Goal: Transaction & Acquisition: Book appointment/travel/reservation

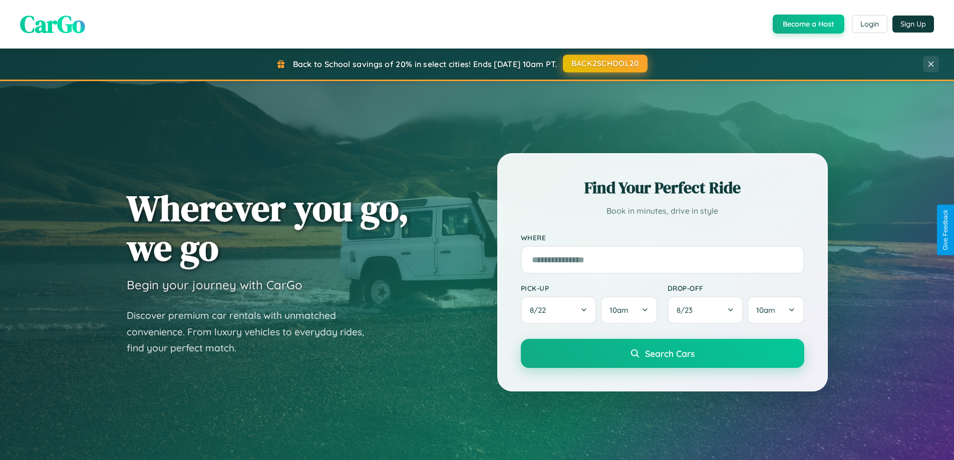
click at [605, 64] on button "BACK2SCHOOL20" at bounding box center [605, 64] width 85 height 18
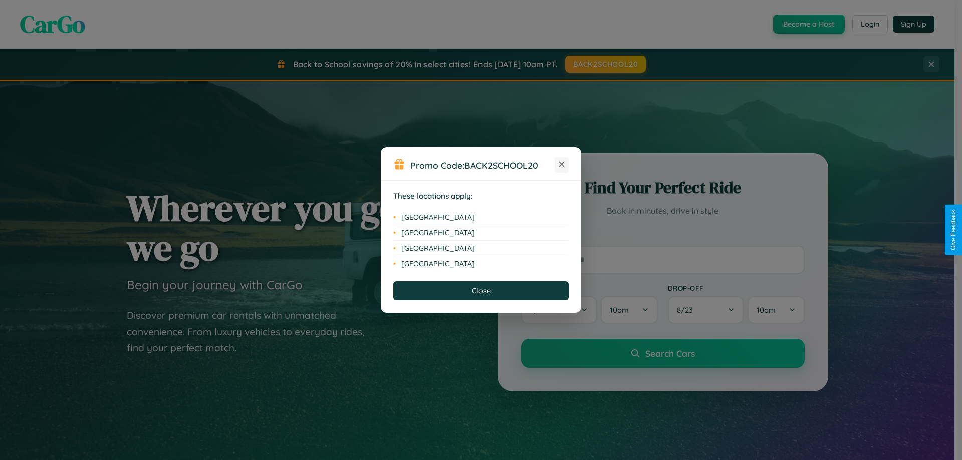
click at [561, 165] on icon at bounding box center [562, 165] width 6 height 6
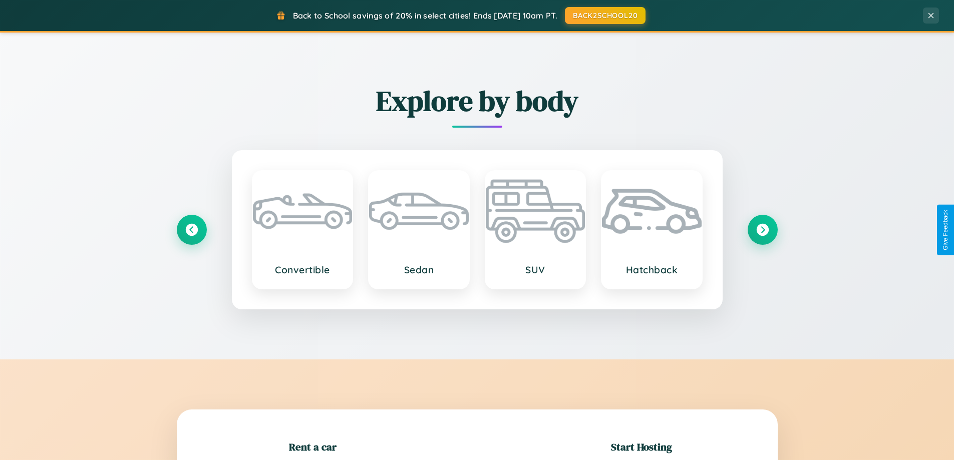
scroll to position [216, 0]
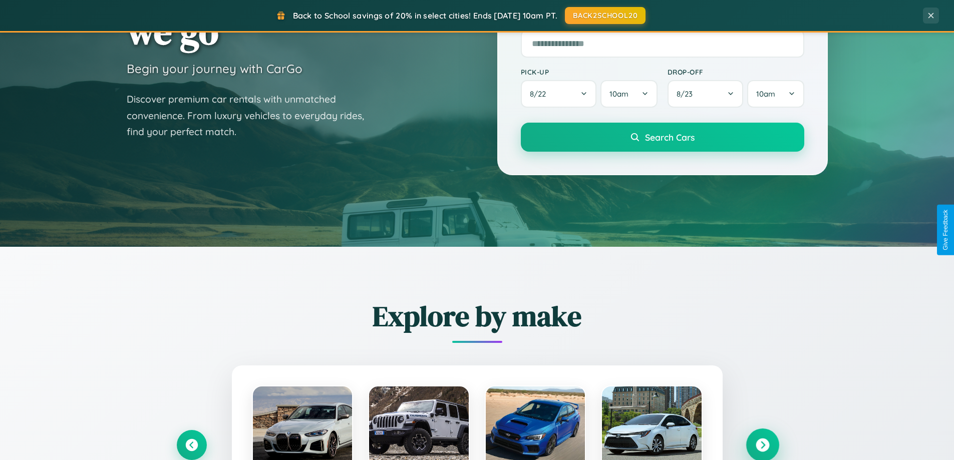
click at [762, 445] on icon at bounding box center [763, 446] width 14 height 14
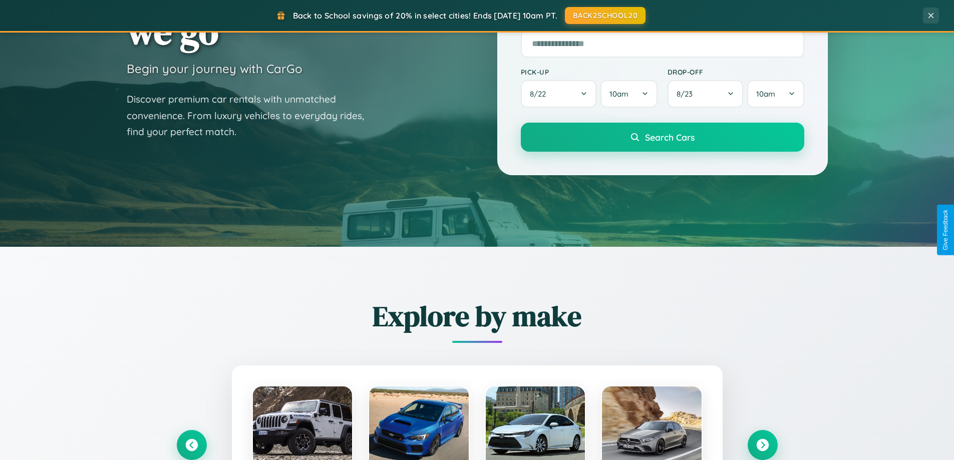
scroll to position [1003, 0]
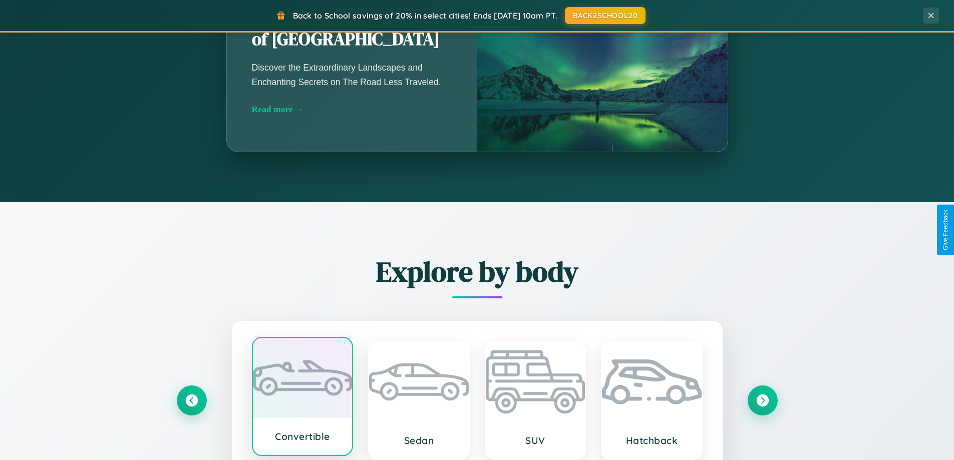
click at [302, 399] on div at bounding box center [303, 378] width 100 height 80
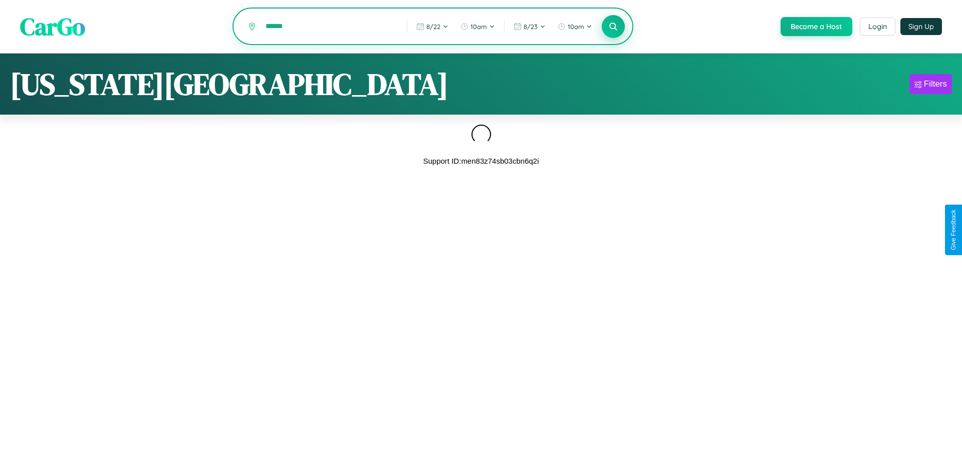
type input "******"
click at [612, 27] on icon at bounding box center [613, 27] width 10 height 10
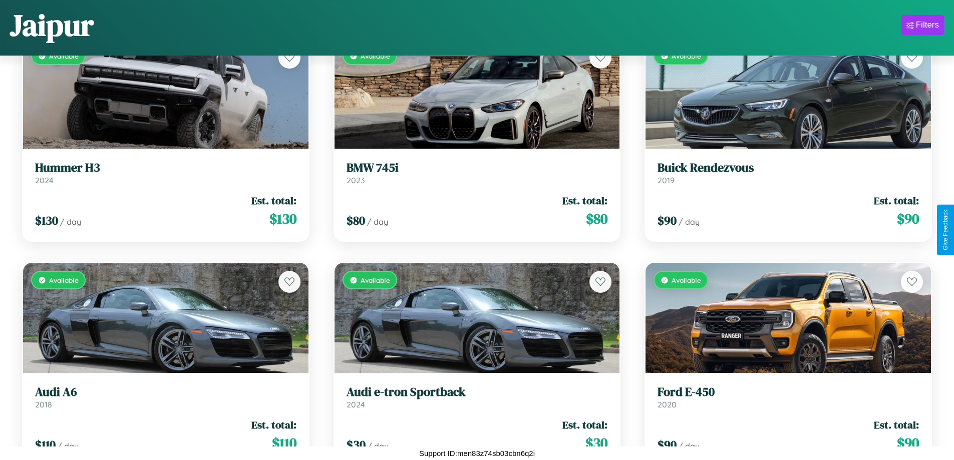
scroll to position [12701, 0]
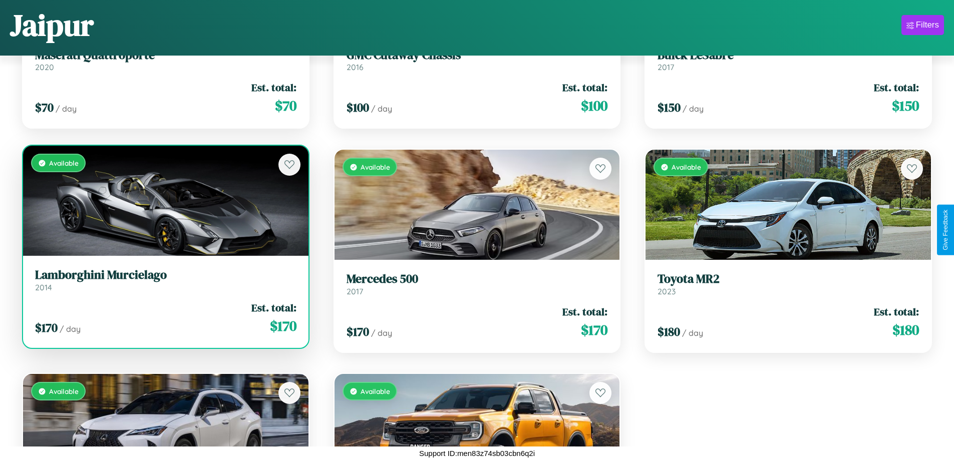
click at [164, 280] on h3 "Lamborghini Murcielago" at bounding box center [165, 275] width 261 height 15
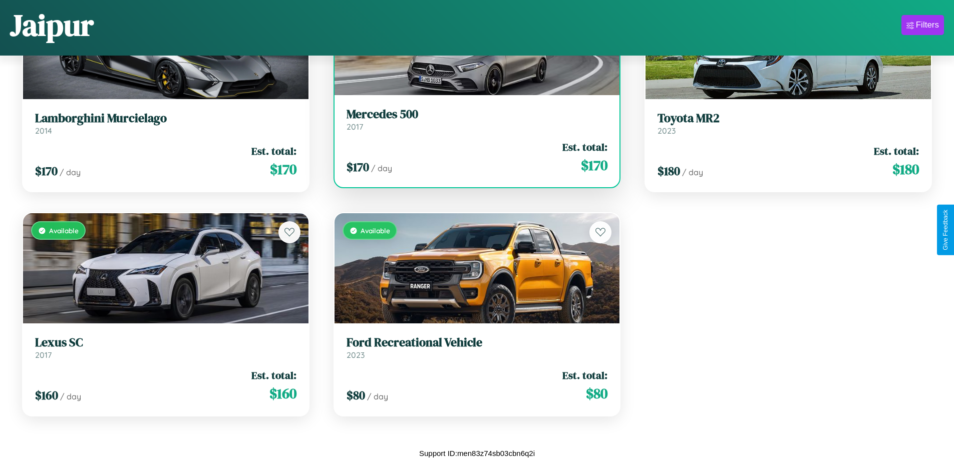
scroll to position [60, 0]
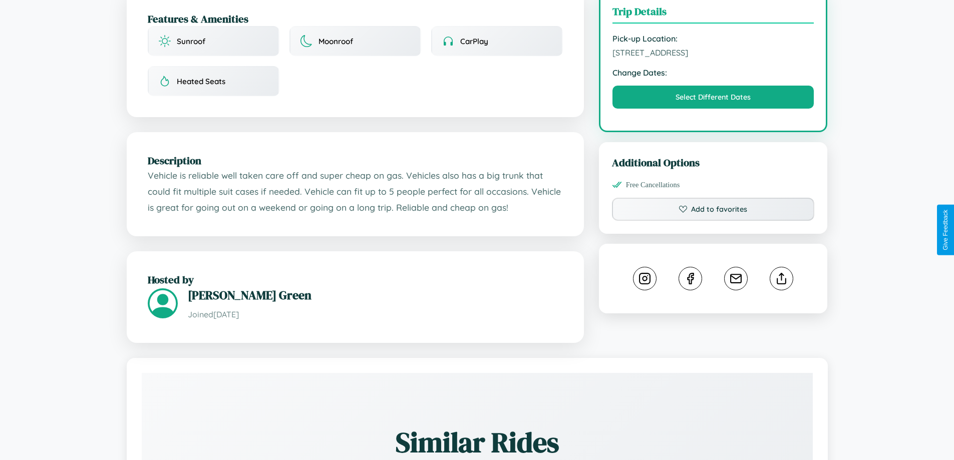
scroll to position [337, 0]
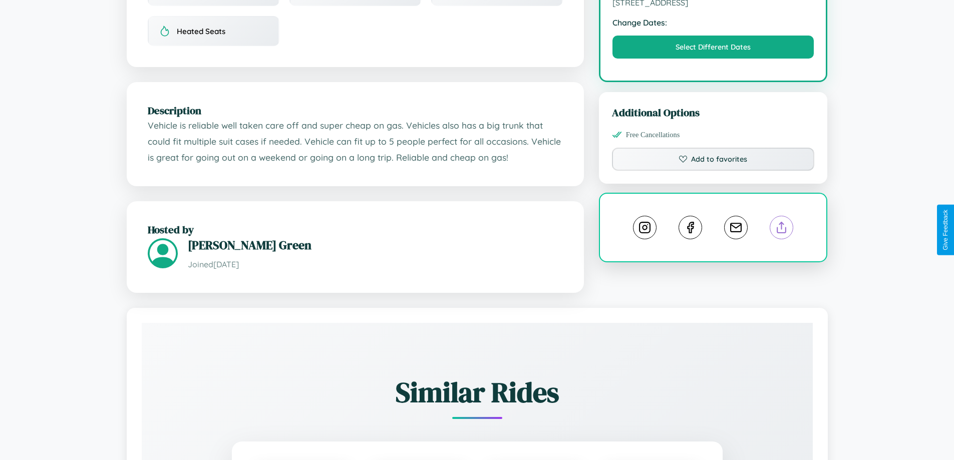
click at [782, 229] on line at bounding box center [782, 225] width 0 height 7
